Goal: Task Accomplishment & Management: Complete application form

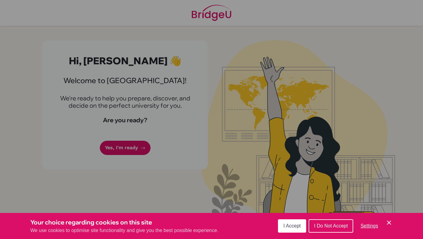
click at [294, 228] on span "I Accept" at bounding box center [292, 226] width 17 height 5
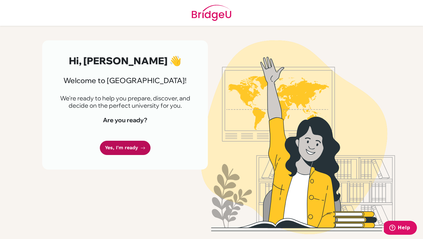
click at [132, 142] on link "Yes, I'm ready" at bounding box center [125, 148] width 51 height 14
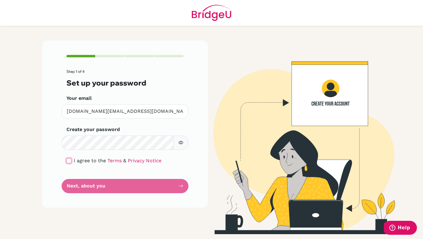
click at [69, 162] on input "checkbox" at bounding box center [69, 161] width 5 height 5
checkbox input "true"
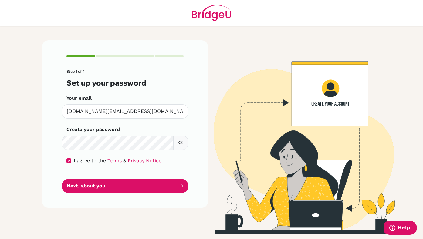
click at [185, 141] on button "button" at bounding box center [180, 143] width 15 height 14
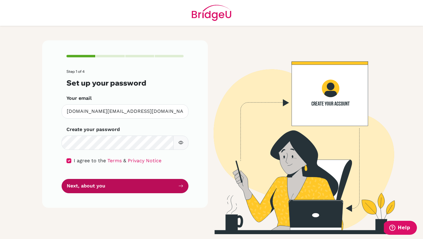
click at [125, 190] on button "Next, about you" at bounding box center [125, 186] width 127 height 14
